Goal: Task Accomplishment & Management: Complete application form

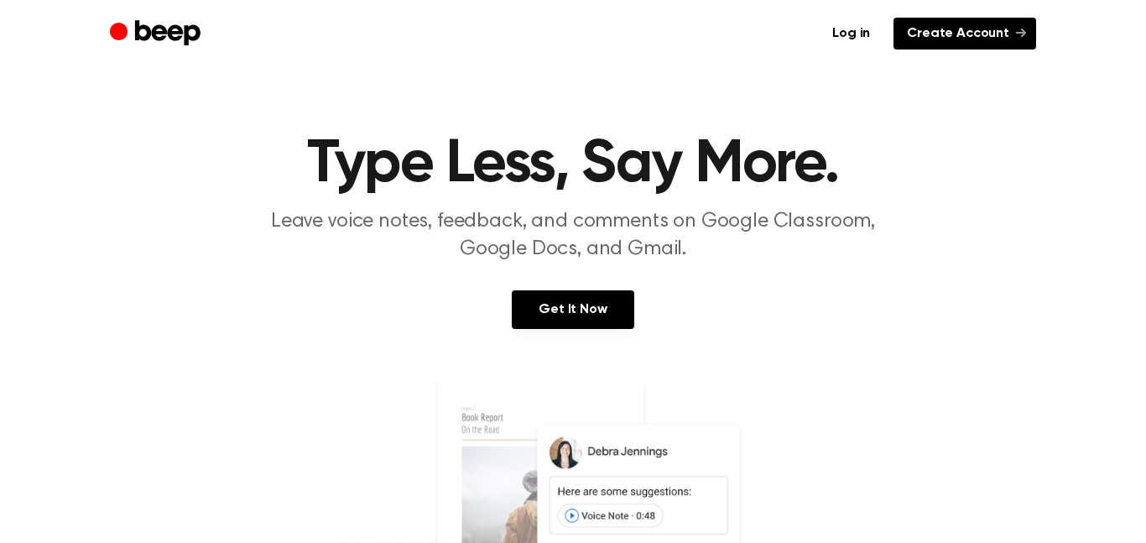
click at [982, 28] on link "Create Account" at bounding box center [964, 34] width 143 height 32
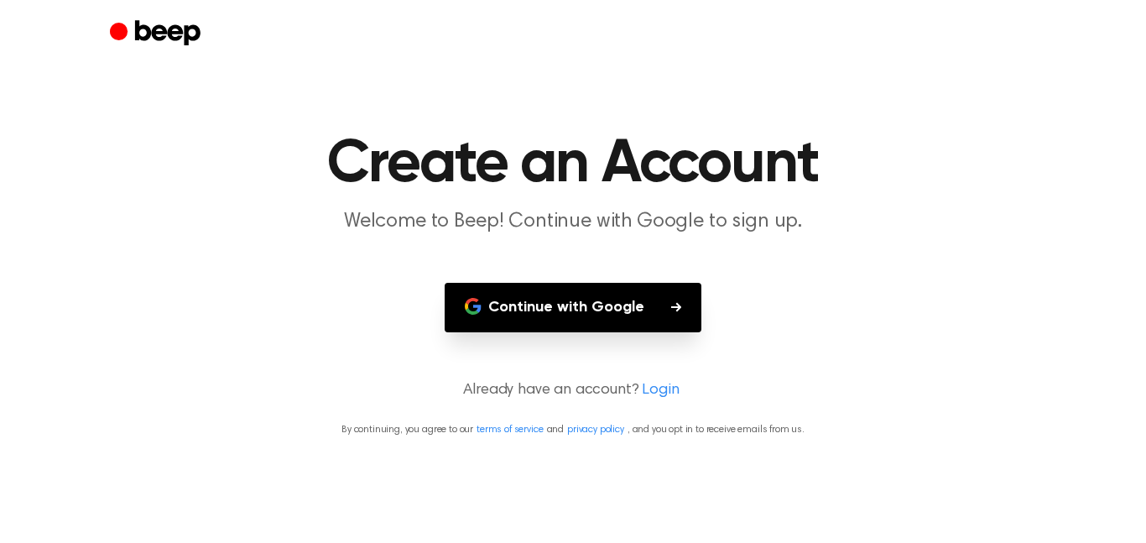
click at [580, 316] on button "Continue with Google" at bounding box center [573, 307] width 257 height 49
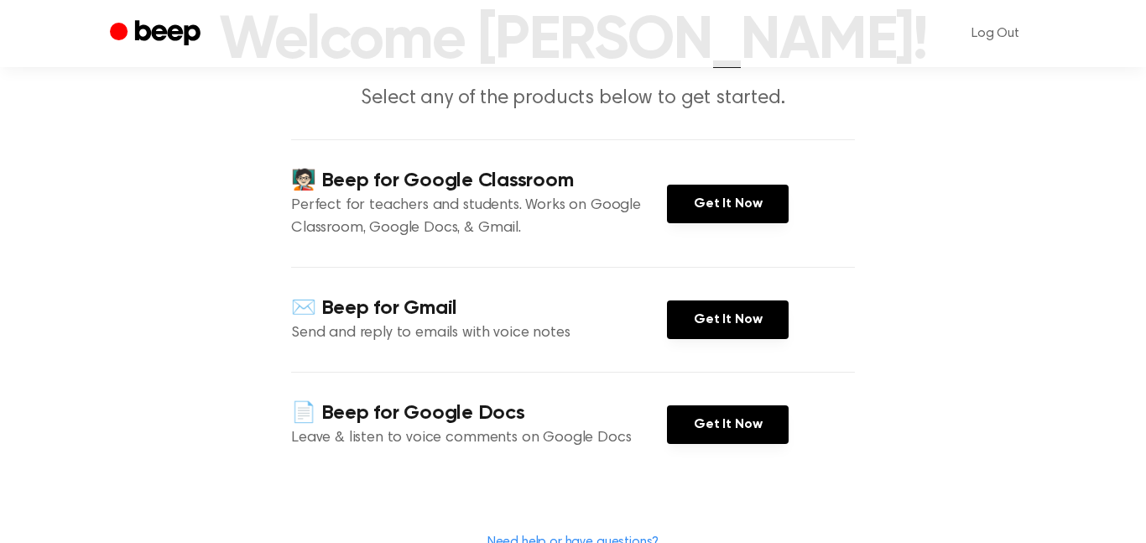
scroll to position [122, 0]
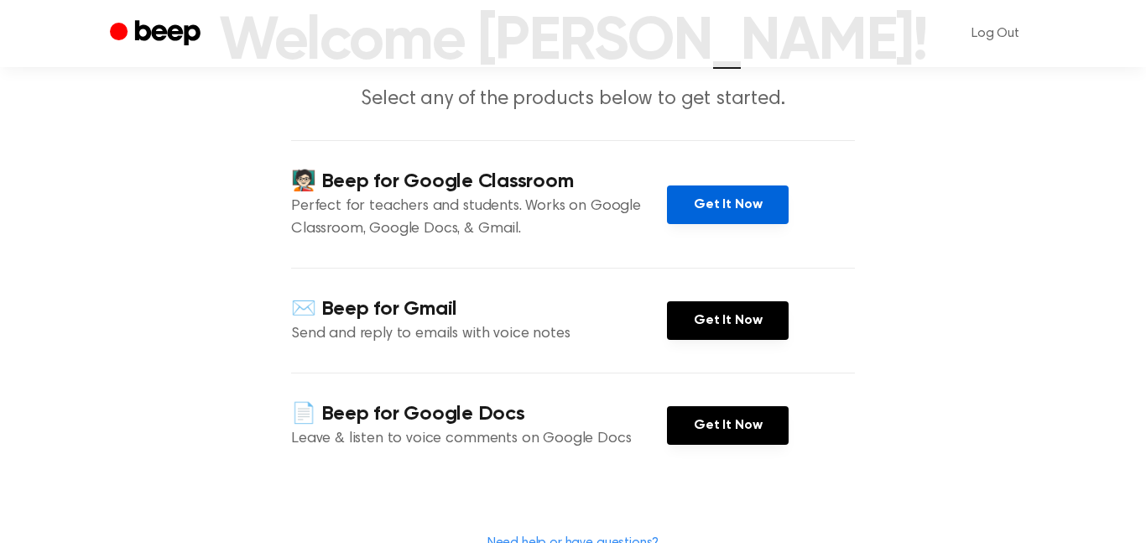
click at [752, 213] on link "Get It Now" at bounding box center [728, 204] width 122 height 39
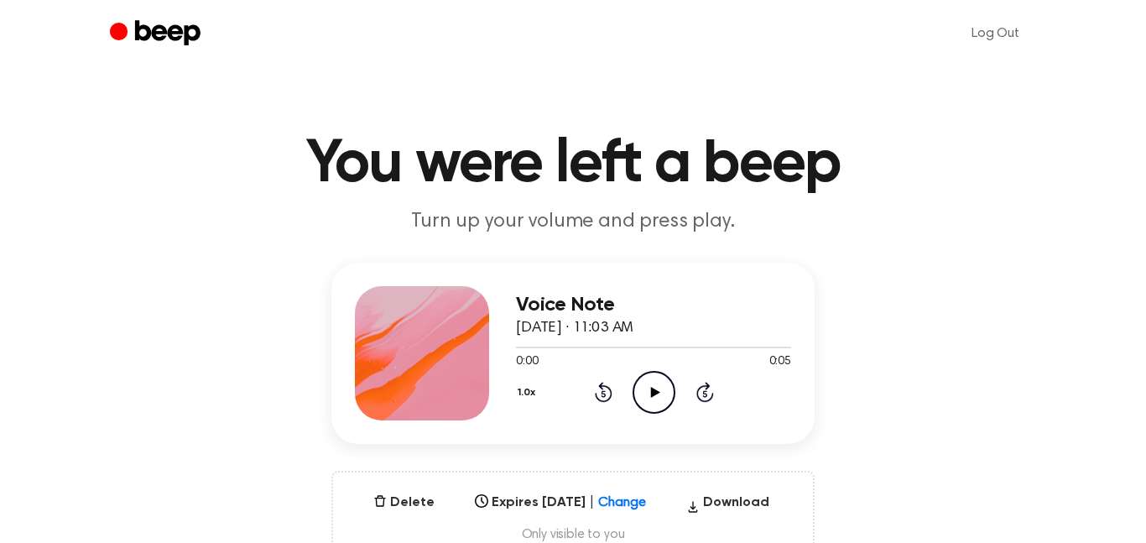
click at [638, 384] on icon "Play Audio" at bounding box center [653, 392] width 43 height 43
click at [639, 384] on icon "Pause Audio" at bounding box center [653, 392] width 43 height 43
